Goal: Task Accomplishment & Management: Use online tool/utility

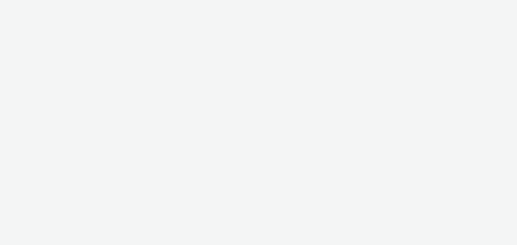
select select "a1548b1e-0fde-418e-992c-2e089afb3761"
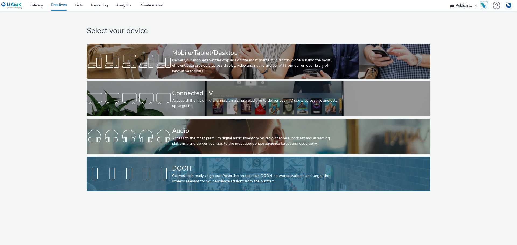
click at [190, 170] on div "DOOH" at bounding box center [257, 168] width 171 height 9
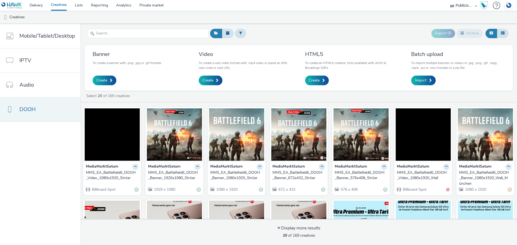
click at [43, 109] on link "DOOH" at bounding box center [40, 109] width 81 height 24
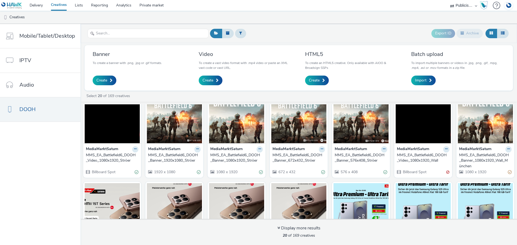
scroll to position [27, 0]
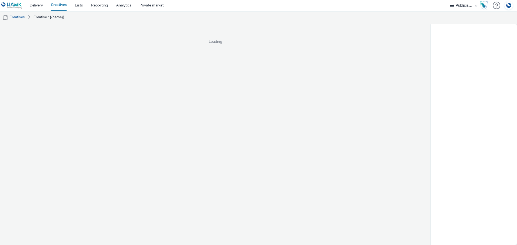
select select "a1548b1e-0fde-418e-992c-2e089afb3761"
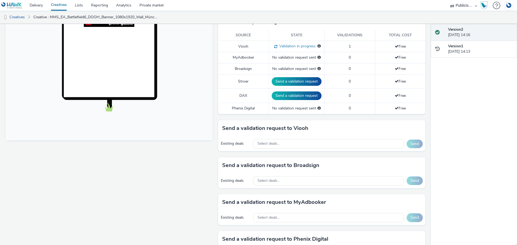
scroll to position [135, 0]
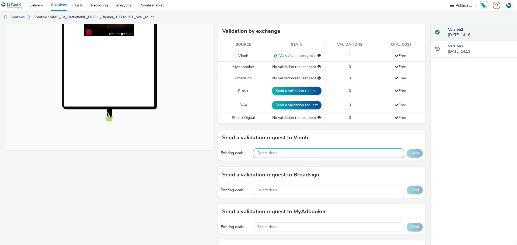
click at [283, 152] on div "Select deals..." at bounding box center [328, 153] width 151 height 9
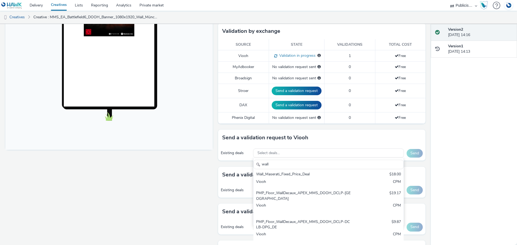
scroll to position [27, 0]
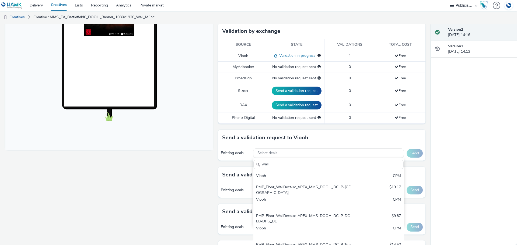
type input "wall"
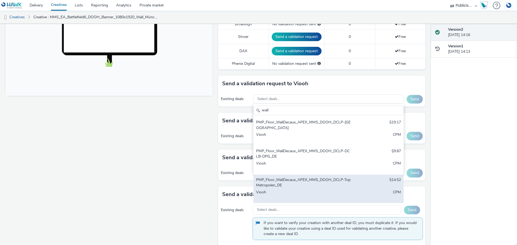
scroll to position [198, 0]
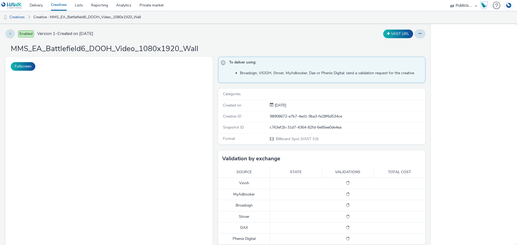
select select "a1548b1e-0fde-418e-992c-2e089afb3761"
